Goal: Transaction & Acquisition: Purchase product/service

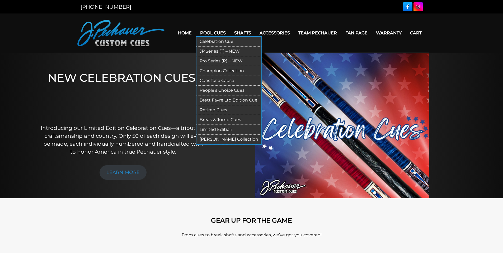
click at [211, 34] on link "Pool Cues" at bounding box center [213, 32] width 34 height 13
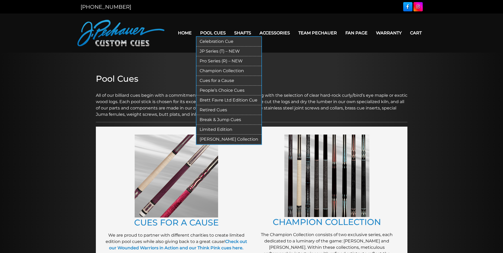
click at [219, 59] on link "Pro Series (R) – NEW" at bounding box center [228, 61] width 65 height 10
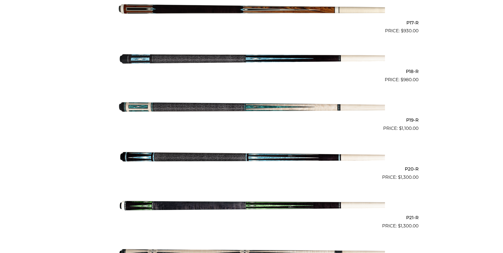
scroll to position [962, 0]
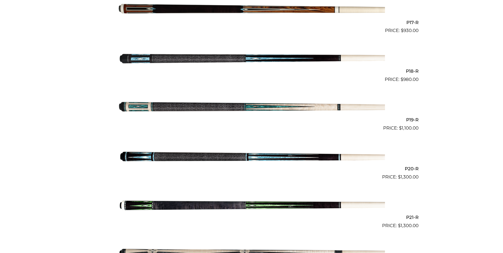
click at [255, 108] on img at bounding box center [251, 107] width 267 height 44
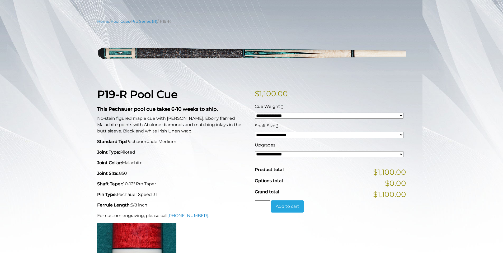
scroll to position [53, 0]
